Goal: Task Accomplishment & Management: Manage account settings

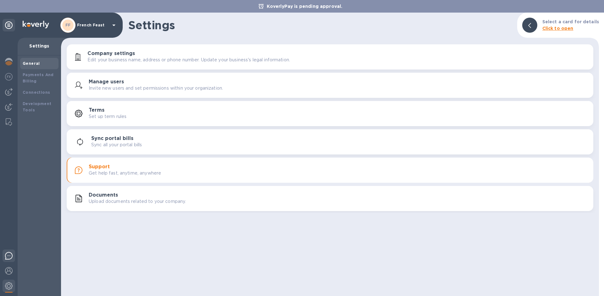
click at [10, 253] on img at bounding box center [9, 256] width 8 height 8
click at [42, 82] on div "Payments And Billing" at bounding box center [39, 78] width 33 height 13
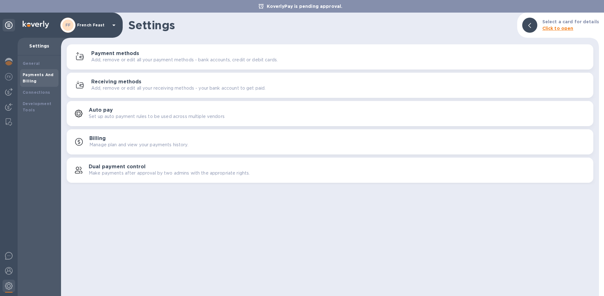
click at [108, 54] on h3 "Payment methods" at bounding box center [115, 54] width 48 height 6
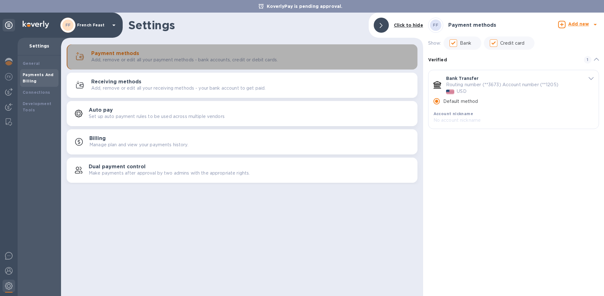
click at [108, 54] on h3 "Payment methods" at bounding box center [115, 54] width 48 height 6
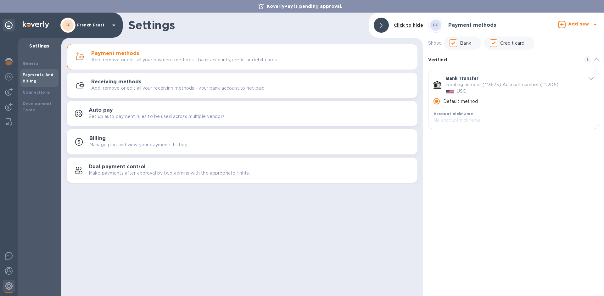
click at [449, 234] on div "FF Payment methods Add new Show: Bank Credit card Verified 1 Bank Transfer Rout…" at bounding box center [513, 154] width 181 height 283
click at [592, 76] on span "default-method" at bounding box center [590, 78] width 5 height 6
click at [473, 129] on input "default-method" at bounding box center [506, 127] width 147 height 9
click at [585, 64] on div "Verified 1" at bounding box center [513, 60] width 171 height 20
click at [588, 58] on span "1" at bounding box center [588, 57] width 8 height 8
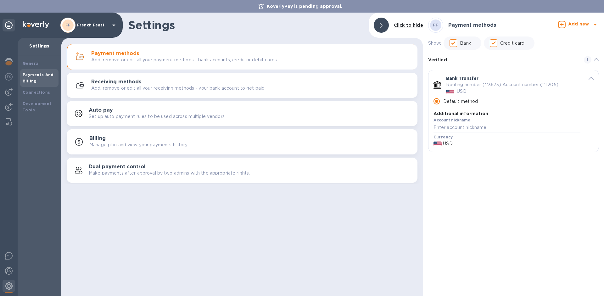
click at [586, 60] on span "1" at bounding box center [588, 60] width 8 height 8
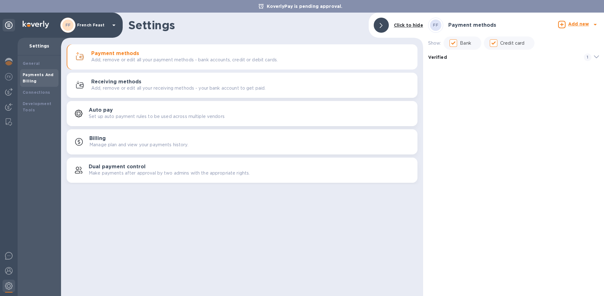
click at [586, 60] on span "1" at bounding box center [588, 57] width 8 height 8
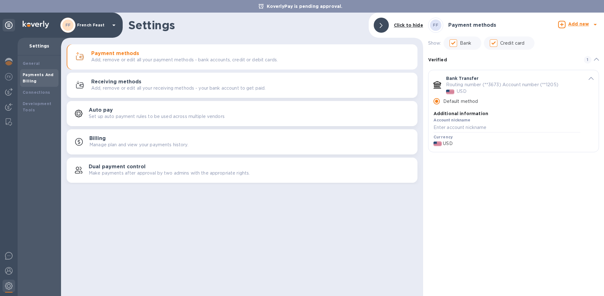
click at [579, 22] on b "Add new" at bounding box center [578, 23] width 21 height 5
click at [567, 53] on b "Bank account" at bounding box center [561, 51] width 32 height 5
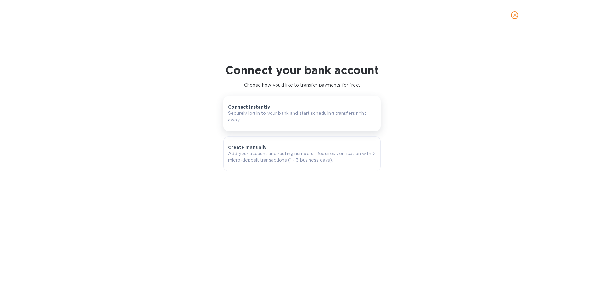
click at [269, 108] on div "Connect instantly Securely log in to your bank and start scheduling transfers r…" at bounding box center [302, 113] width 148 height 19
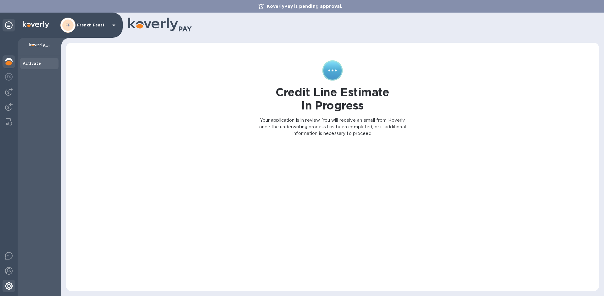
click at [8, 287] on img at bounding box center [9, 286] width 8 height 8
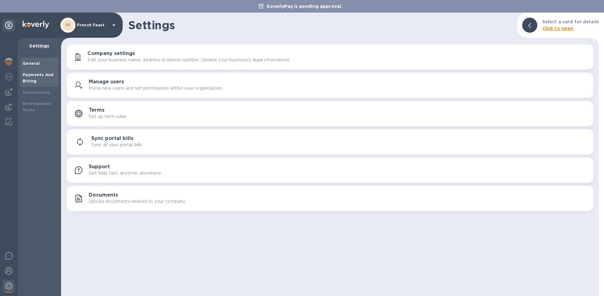
click at [30, 80] on b "Payments And Billing" at bounding box center [38, 77] width 31 height 11
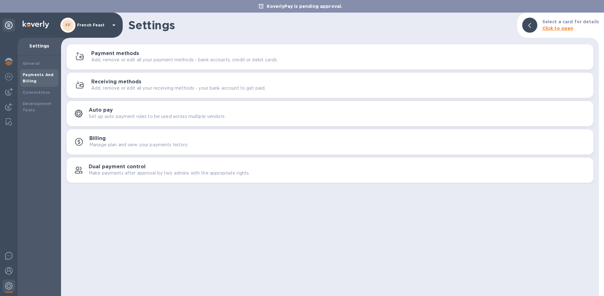
click at [110, 79] on h3 "Receiving methods" at bounding box center [116, 82] width 50 height 6
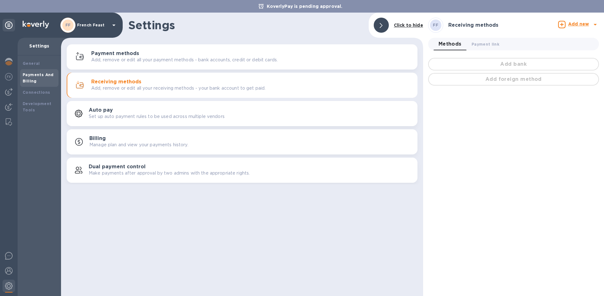
click at [111, 53] on h3 "Payment methods" at bounding box center [115, 54] width 48 height 6
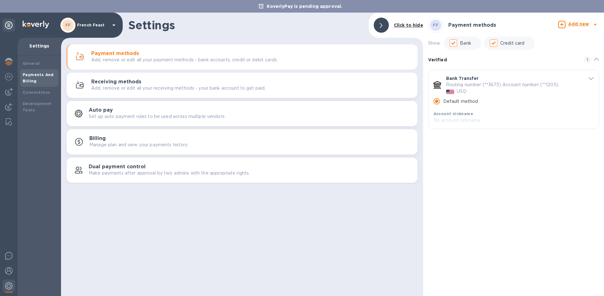
click at [598, 60] on icon "default-method" at bounding box center [596, 59] width 5 height 3
click at [597, 58] on icon "default-method" at bounding box center [596, 56] width 5 height 3
click at [592, 76] on span "default-method" at bounding box center [590, 78] width 5 height 6
click at [4, 287] on div at bounding box center [9, 287] width 13 height 14
click at [5, 287] on img at bounding box center [9, 286] width 8 height 8
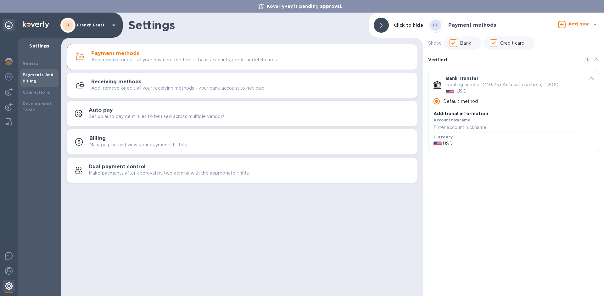
click at [5, 287] on img at bounding box center [9, 286] width 8 height 8
click at [12, 272] on img at bounding box center [9, 271] width 8 height 8
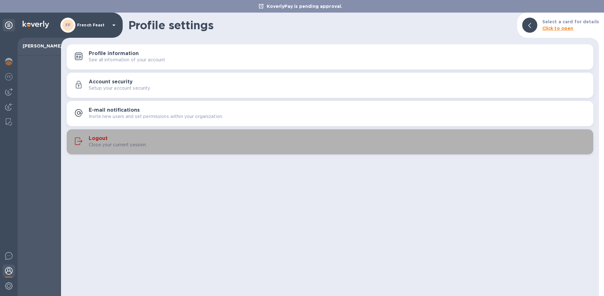
click at [91, 136] on h3 "Logout" at bounding box center [98, 139] width 19 height 6
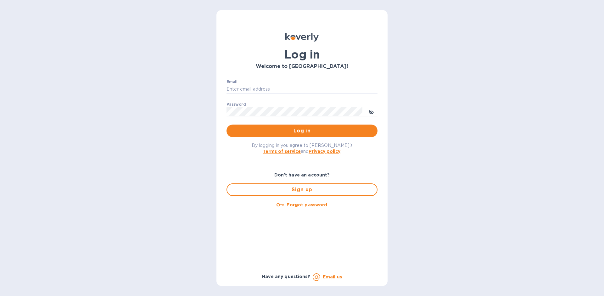
click at [265, 81] on div "Email ​" at bounding box center [301, 91] width 151 height 23
click at [263, 86] on input "Email" at bounding box center [301, 89] width 151 height 9
type input "[EMAIL_ADDRESS][DOMAIN_NAME]"
click at [275, 125] on button "Log in" at bounding box center [301, 131] width 151 height 13
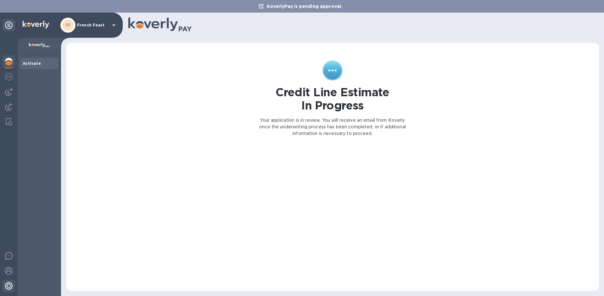
click at [10, 288] on img at bounding box center [9, 286] width 8 height 8
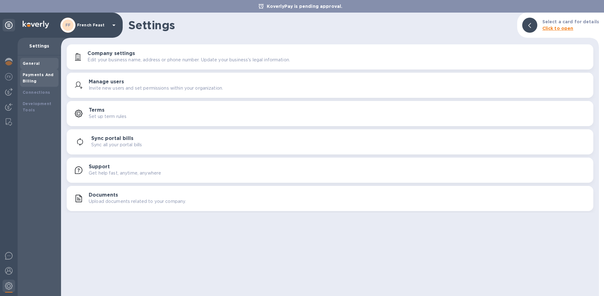
click at [42, 79] on div "Payments And Billing" at bounding box center [39, 78] width 33 height 13
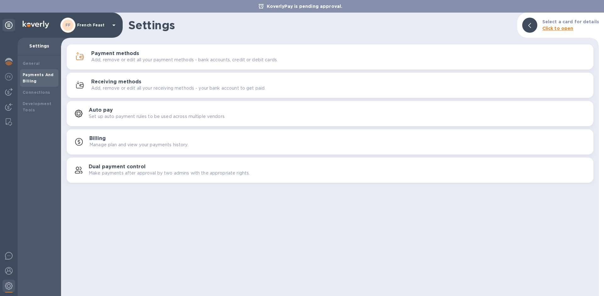
click at [107, 57] on p "Add, remove or edit all your payment methods - bank accounts, credit or debit c…" at bounding box center [184, 60] width 186 height 7
